Goal: Information Seeking & Learning: Learn about a topic

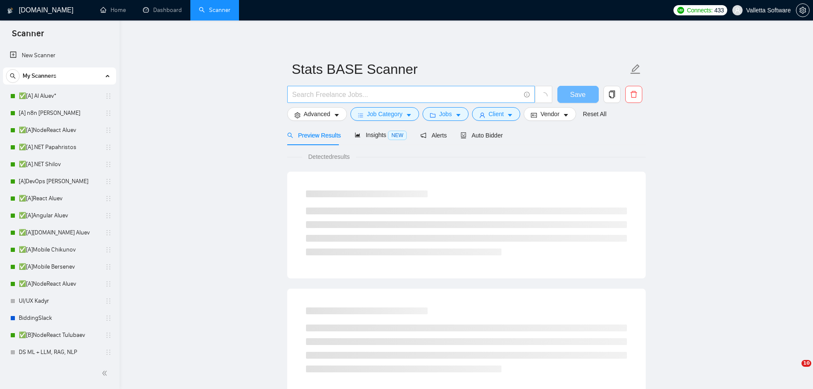
click at [377, 87] on span at bounding box center [411, 94] width 248 height 17
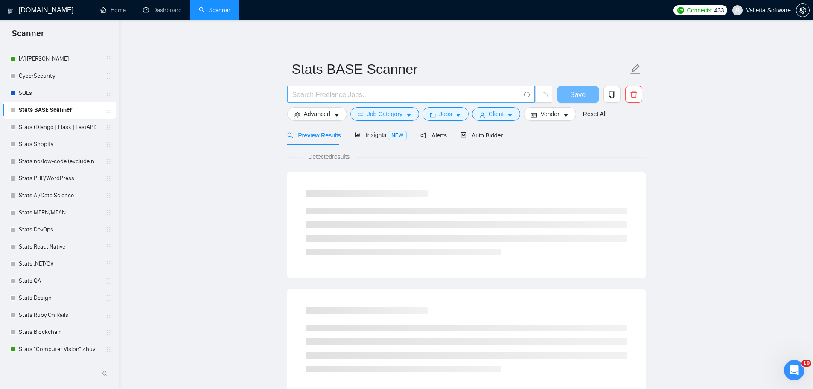
type input "@"
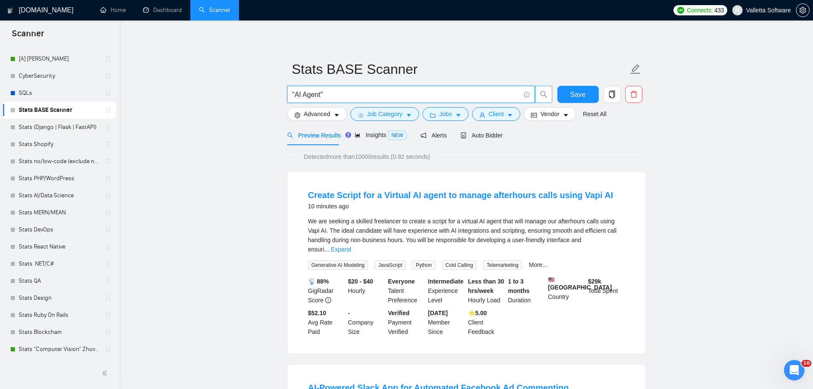
click at [548, 88] on button "button" at bounding box center [543, 94] width 17 height 17
type input ""AI Agent""
click at [357, 133] on div "Preview Results Insights NEW Alerts Auto Bidder" at bounding box center [399, 135] width 224 height 20
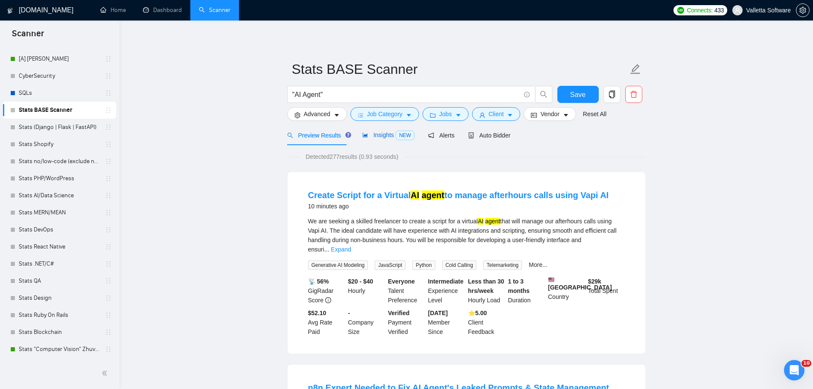
click at [370, 137] on span "Insights NEW" at bounding box center [388, 134] width 52 height 7
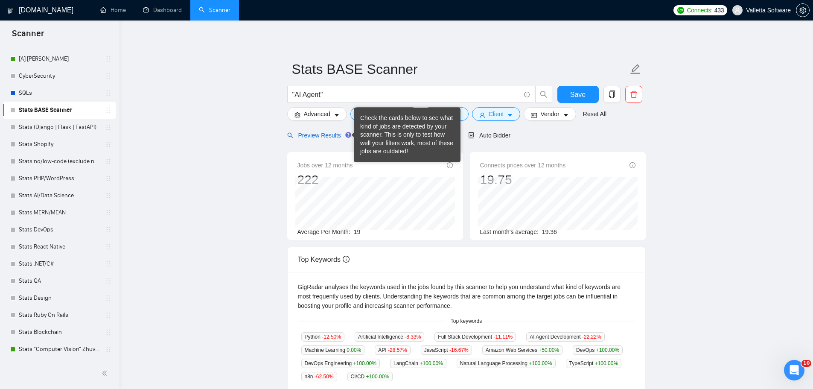
click at [317, 133] on span "Preview Results" at bounding box center [317, 135] width 61 height 7
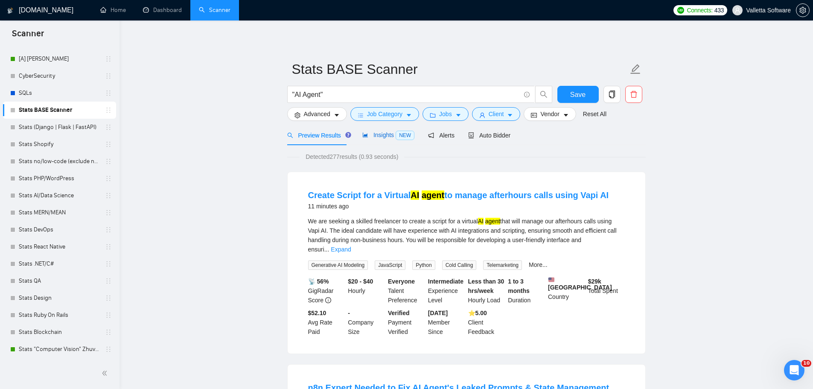
click at [381, 134] on span "Insights NEW" at bounding box center [388, 134] width 52 height 7
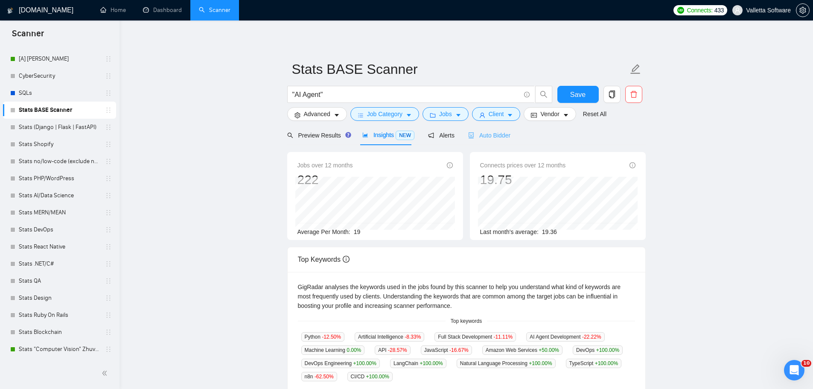
click at [505, 130] on div "Auto Bidder" at bounding box center [489, 135] width 42 height 20
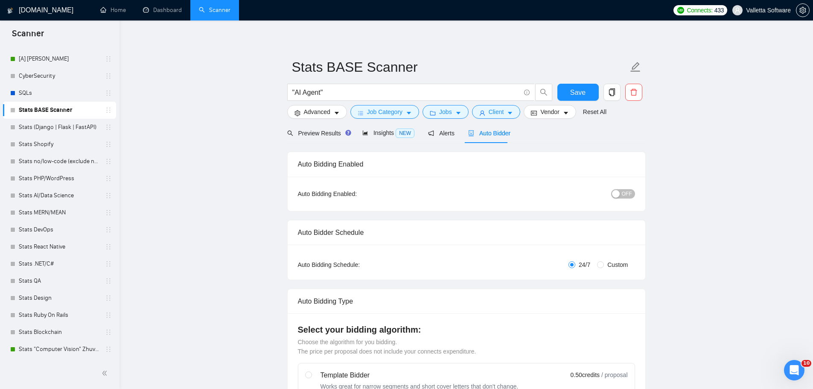
drag, startPoint x: 245, startPoint y: 160, endPoint x: 272, endPoint y: 269, distance: 112.1
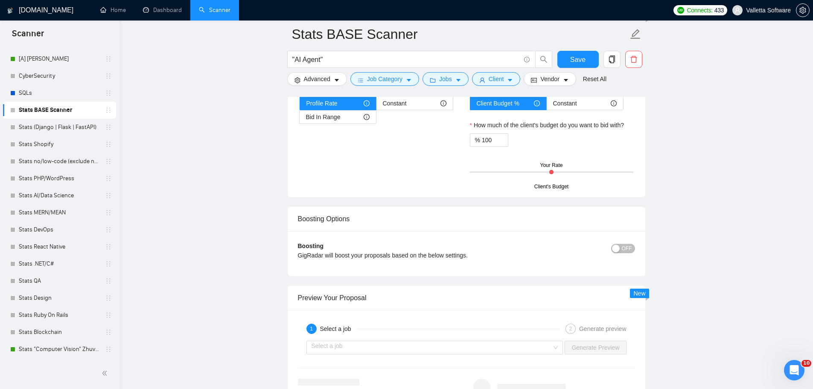
scroll to position [192, 0]
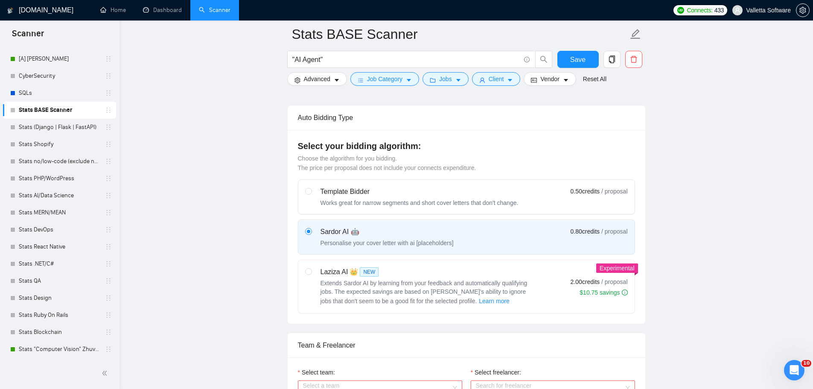
drag, startPoint x: 241, startPoint y: 199, endPoint x: 291, endPoint y: 108, distance: 103.9
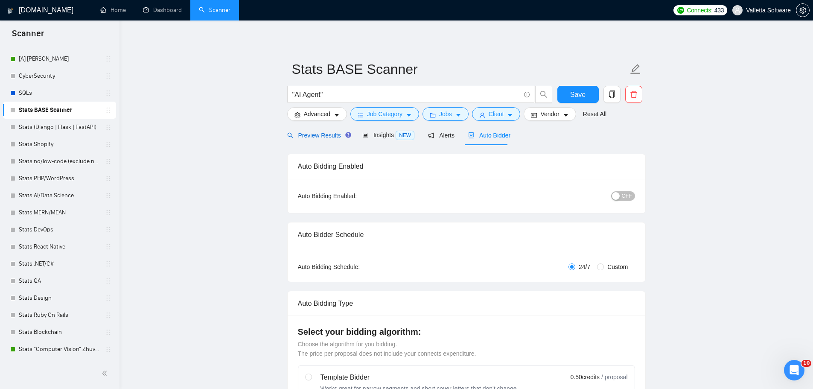
click at [321, 137] on span "Preview Results" at bounding box center [317, 135] width 61 height 7
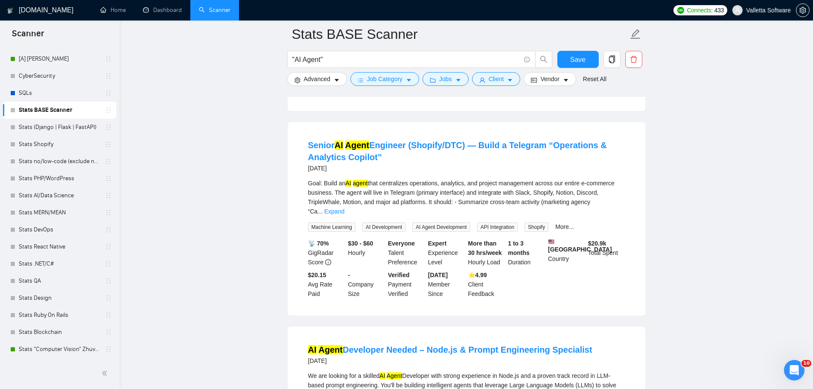
scroll to position [1238, 0]
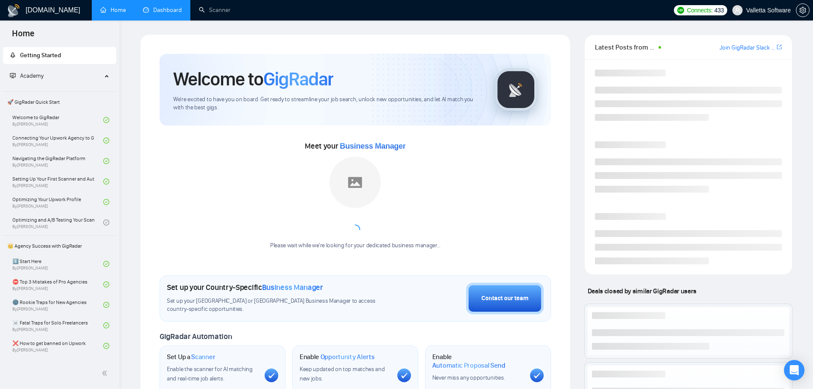
click at [173, 14] on link "Dashboard" at bounding box center [162, 9] width 39 height 7
click at [172, 10] on link "Dashboard" at bounding box center [162, 9] width 39 height 7
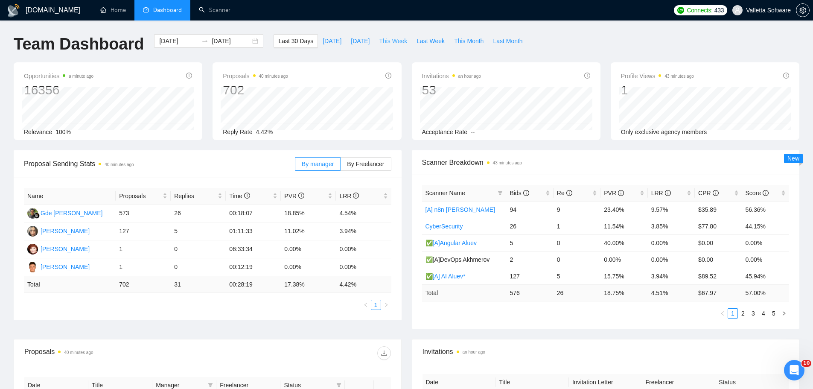
click at [383, 43] on span "This Week" at bounding box center [393, 40] width 28 height 9
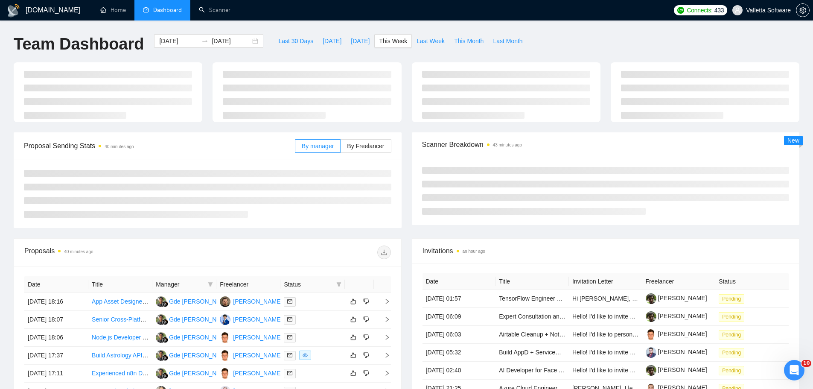
type input "2025-08-25"
type input "2025-08-31"
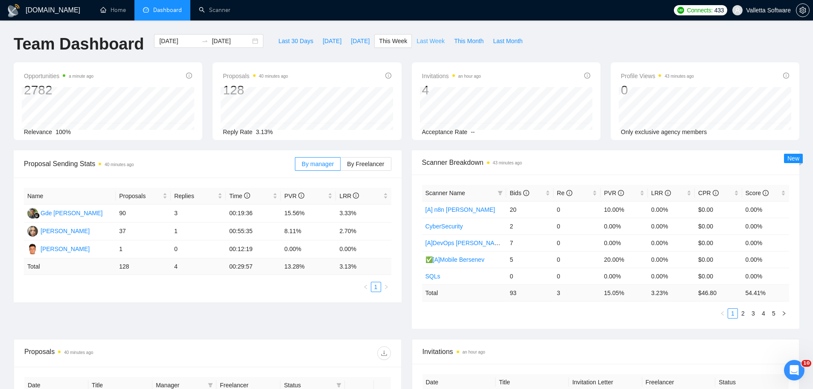
click at [414, 46] on button "Last Week" at bounding box center [431, 41] width 38 height 14
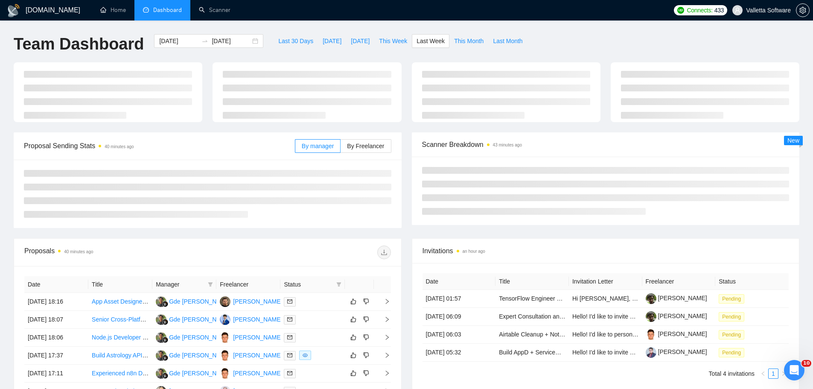
type input "2025-08-18"
type input "2025-08-24"
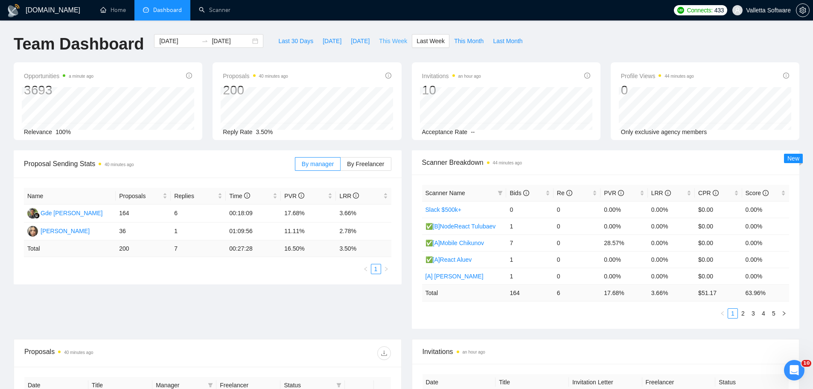
click at [379, 38] on span "This Week" at bounding box center [393, 40] width 28 height 9
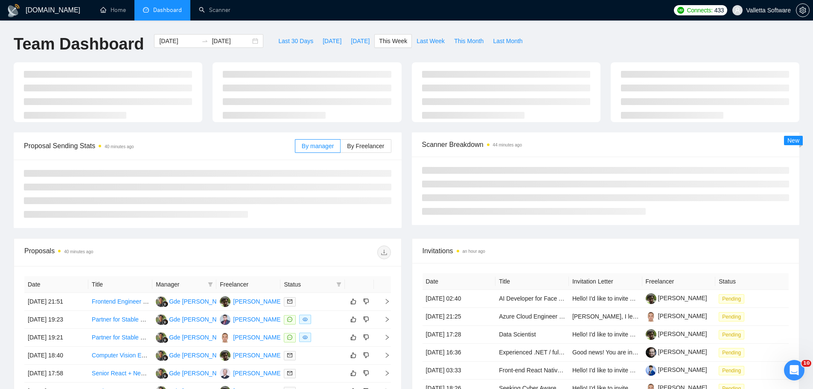
type input "2025-08-25"
type input "2025-08-31"
